Goal: Task Accomplishment & Management: Complete application form

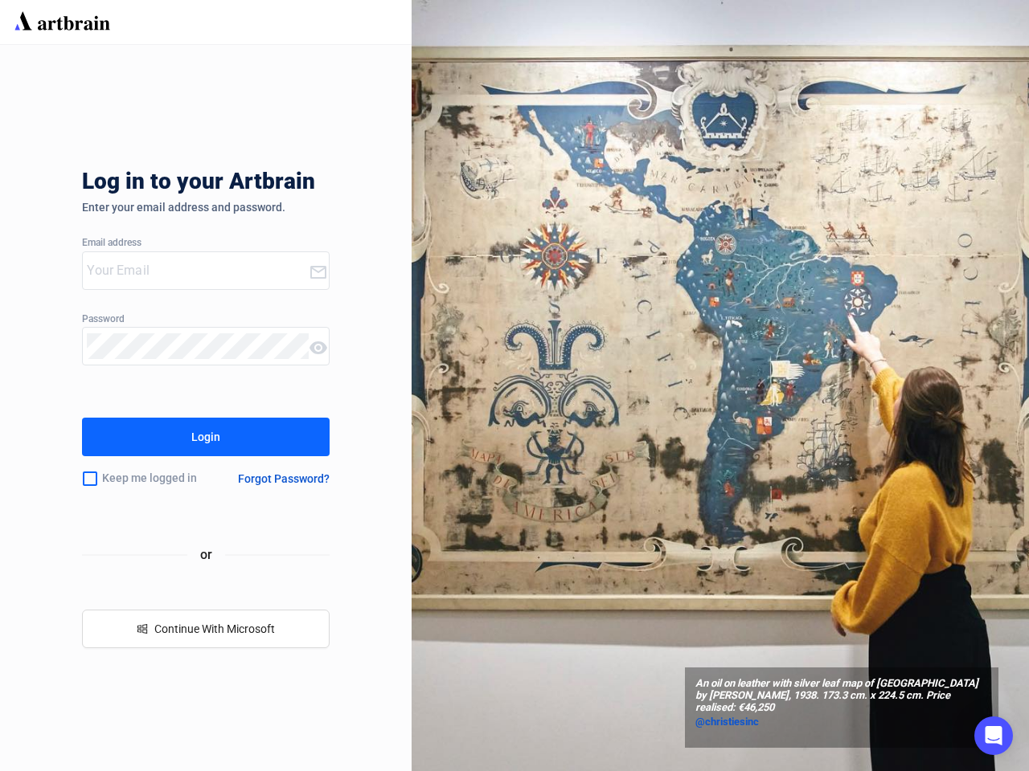
click at [514, 386] on div "An oil on leather with silver leaf map of [GEOGRAPHIC_DATA] by [PERSON_NAME], 1…" at bounding box center [719, 385] width 617 height 771
click at [195, 271] on input "email" at bounding box center [197, 271] width 221 height 26
click at [317, 279] on icon at bounding box center [318, 272] width 16 height 13
click at [90, 479] on input "checkbox" at bounding box center [90, 479] width 16 height 34
checkbox input "true"
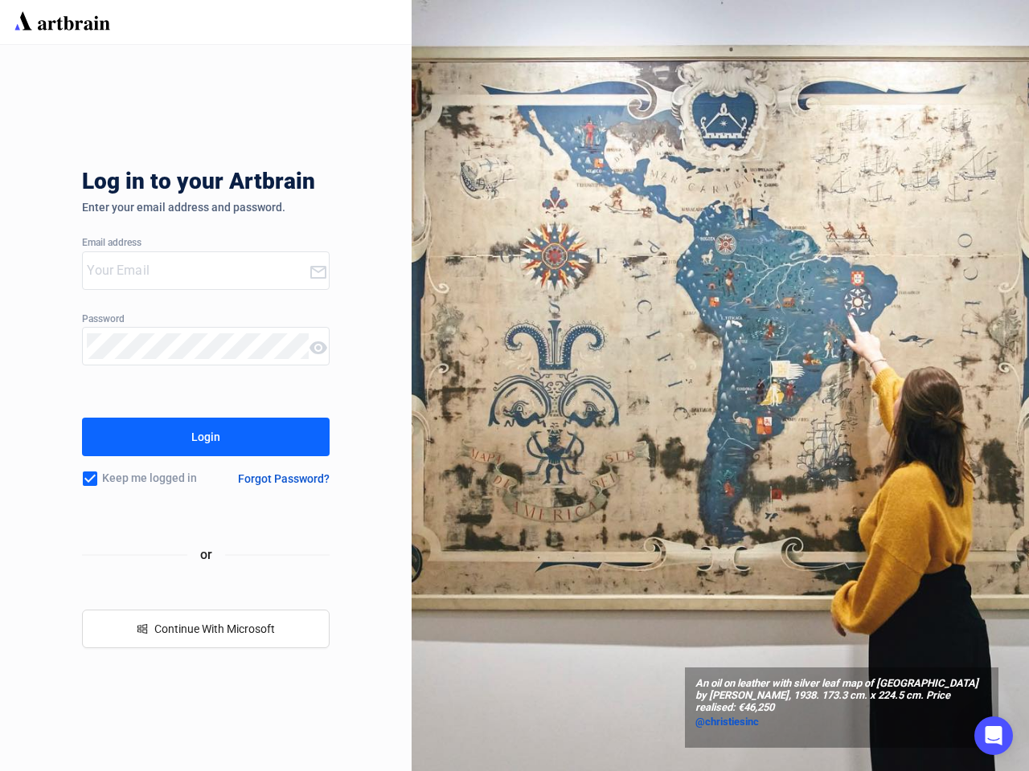
click at [284, 479] on div "Forgot Password?" at bounding box center [284, 479] width 92 height 13
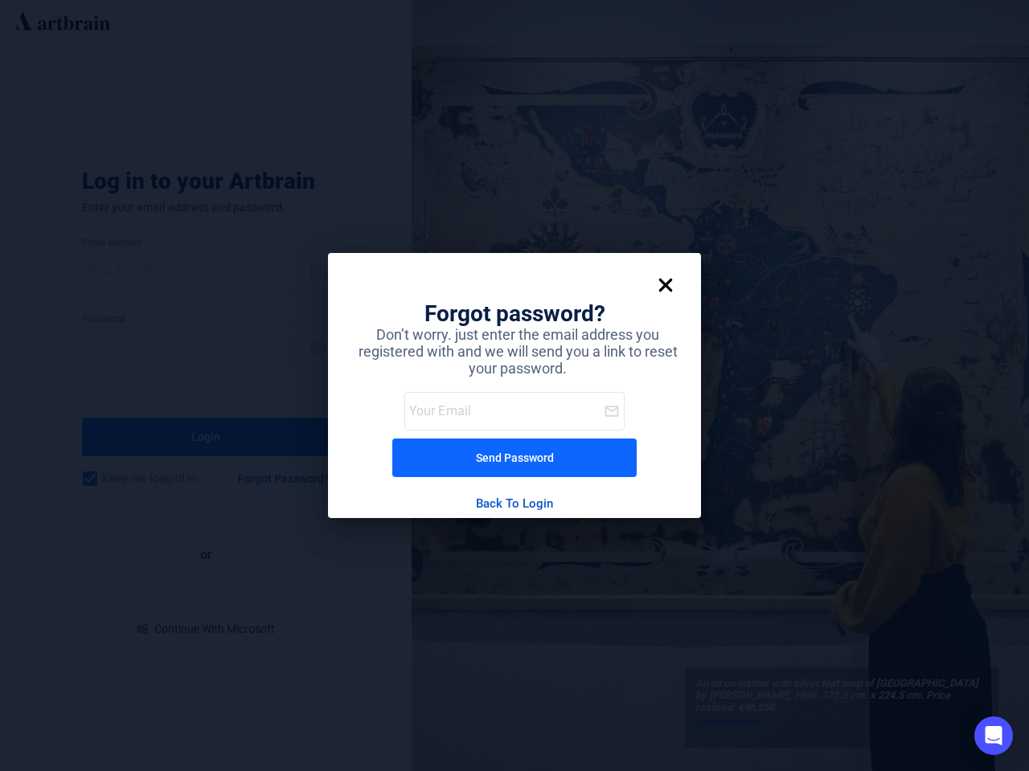
click at [205, 629] on div "Forgot password? Don’t worry. just enter the email address you registered with …" at bounding box center [514, 385] width 1029 height 771
click at [993, 736] on icon "Open Intercom Messenger" at bounding box center [993, 735] width 17 height 19
